Goal: Transaction & Acquisition: Purchase product/service

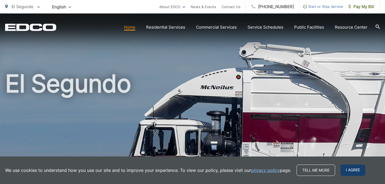
click at [357, 165] on span "I agree" at bounding box center [353, 170] width 25 height 11
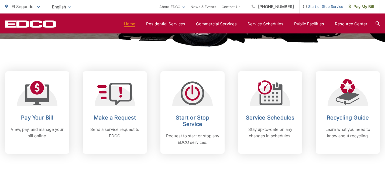
scroll to position [196, 0]
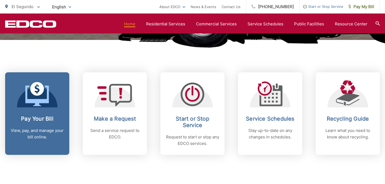
click at [37, 121] on h2 "Pay Your Bill" at bounding box center [37, 118] width 53 height 6
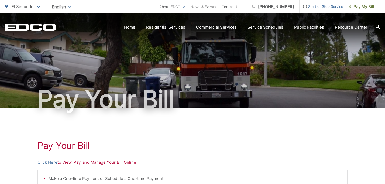
click at [267, 39] on div "Pay Your Bill" at bounding box center [192, 60] width 375 height 94
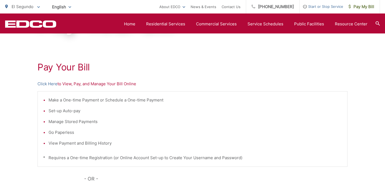
scroll to position [66, 0]
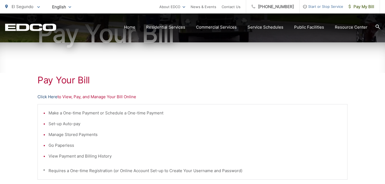
click at [49, 95] on link "Click Here" at bounding box center [48, 97] width 20 height 6
